Goal: Navigation & Orientation: Find specific page/section

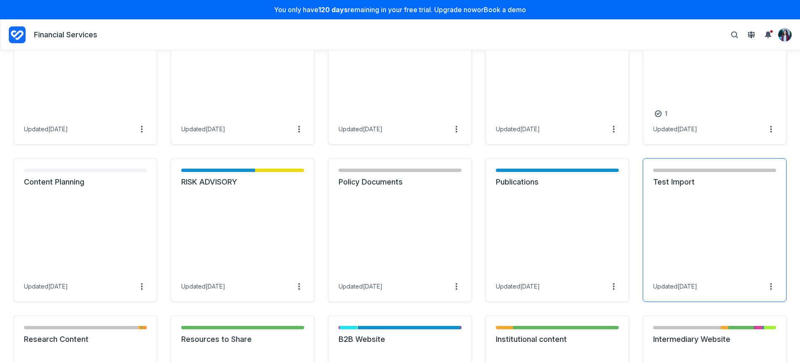
scroll to position [530, 0]
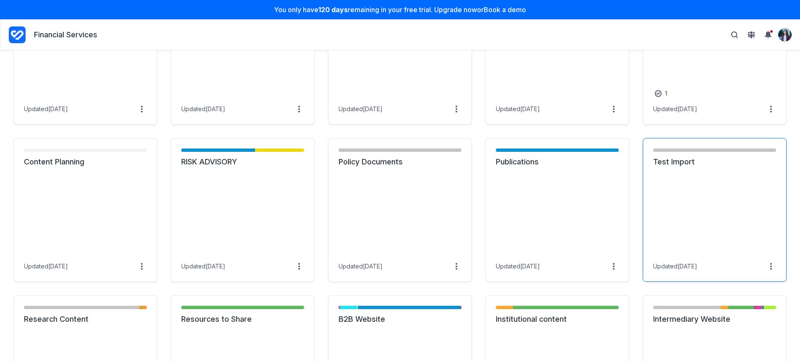
click at [670, 167] on link "Test Import" at bounding box center [715, 162] width 123 height 10
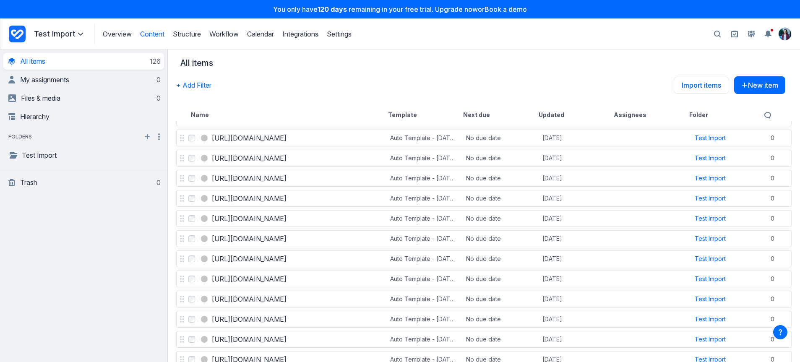
scroll to position [591, 0]
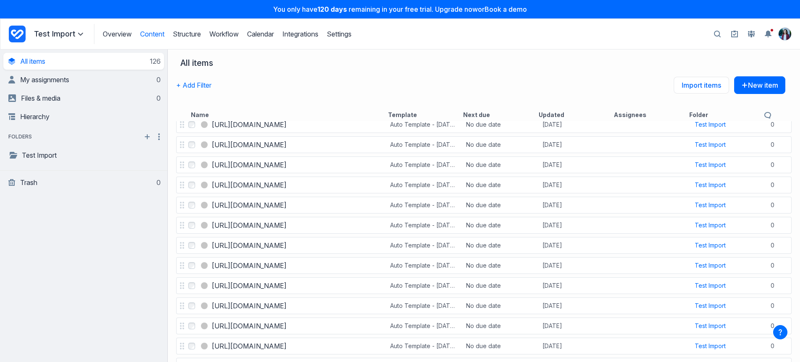
click at [134, 33] on div "Overview Content Structure Workflow Calendar Integrations Settings Structure Wo…" at bounding box center [223, 34] width 258 height 20
click at [123, 32] on link "Overview" at bounding box center [117, 34] width 29 height 8
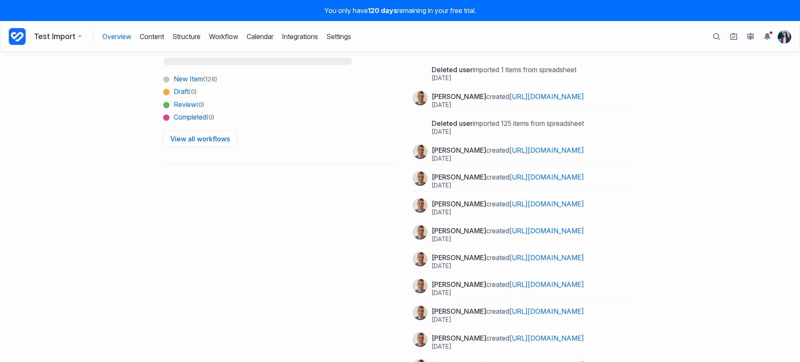
scroll to position [169, 0]
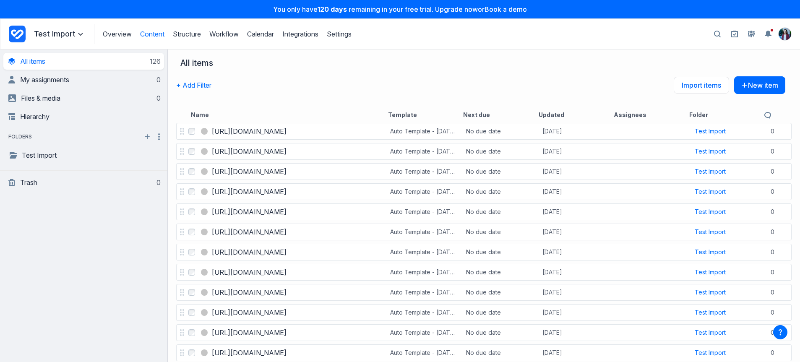
click at [10, 30] on icon "Project Dashboard" at bounding box center [17, 34] width 17 height 17
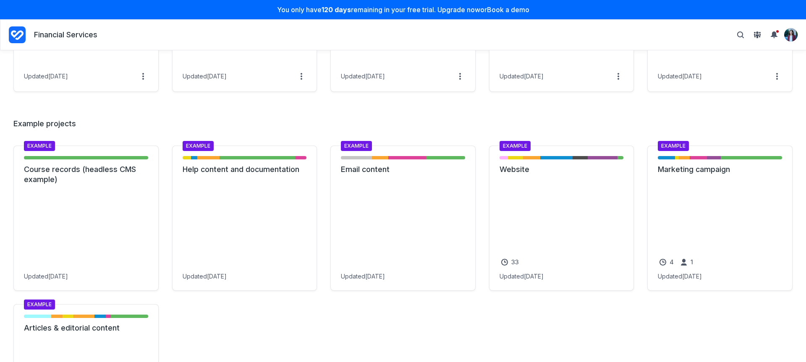
scroll to position [888, 0]
